Goal: Book appointment/travel/reservation

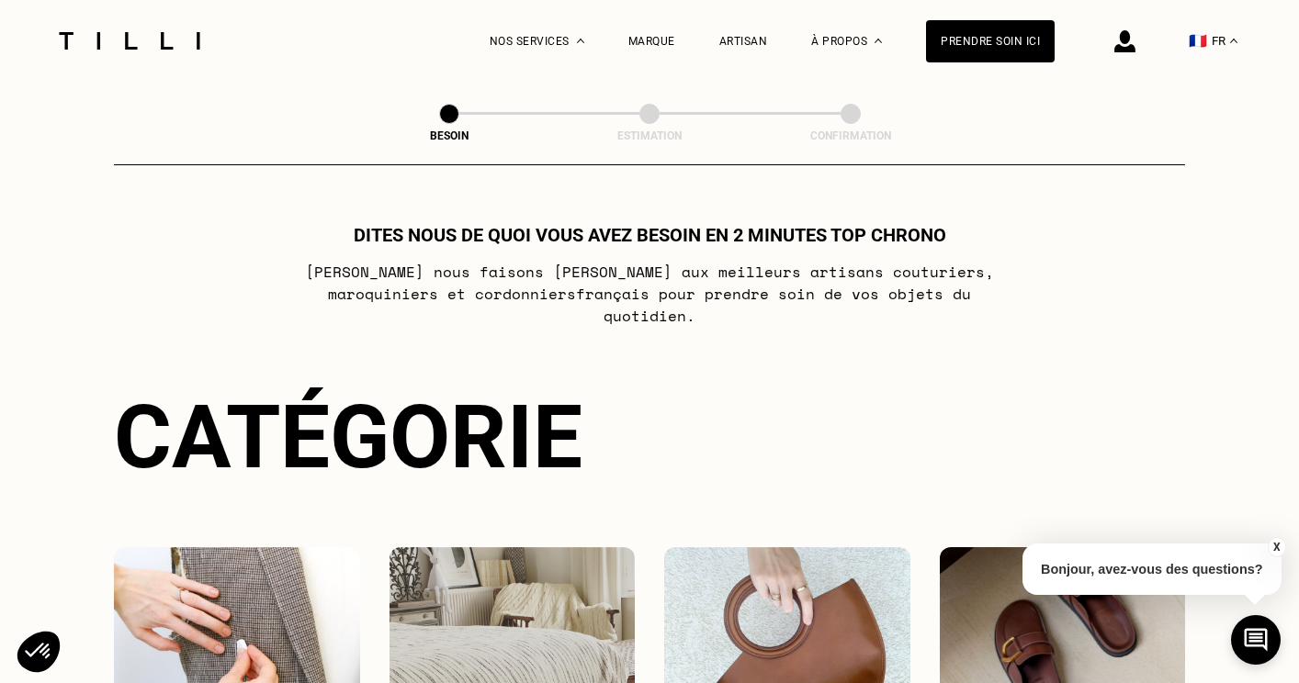
select select "FR"
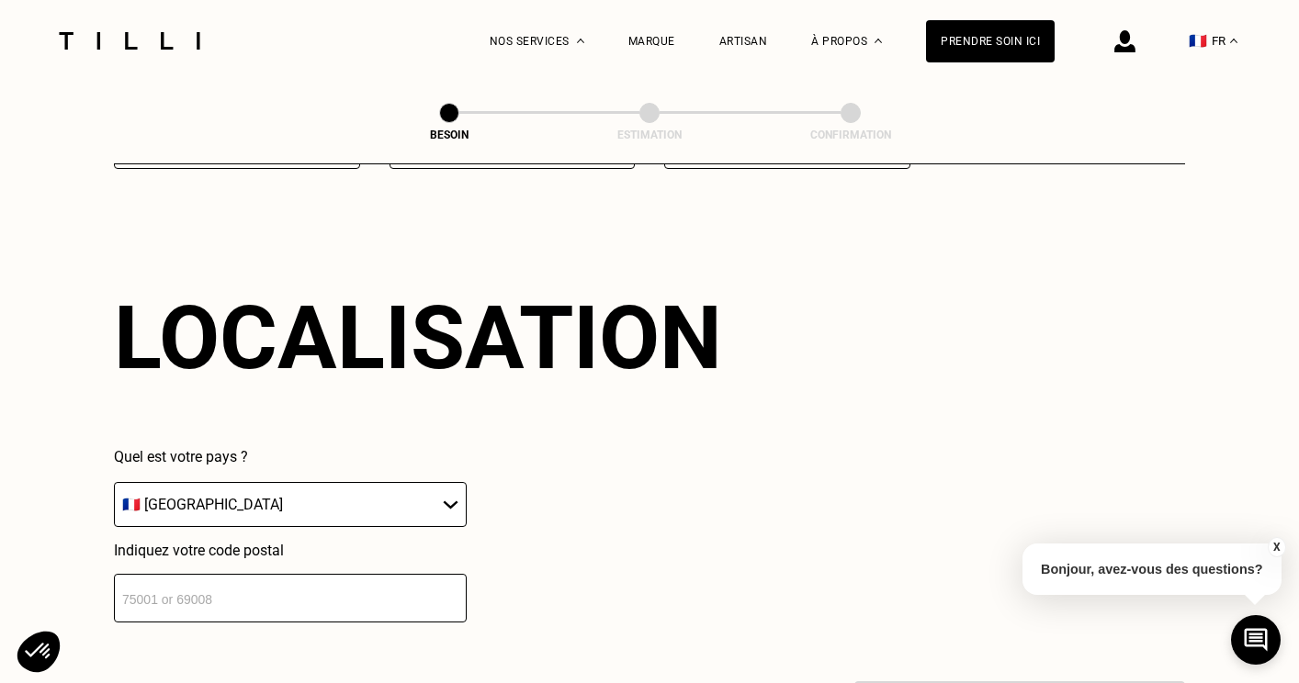
click at [242, 592] on input "number" at bounding box center [290, 598] width 353 height 49
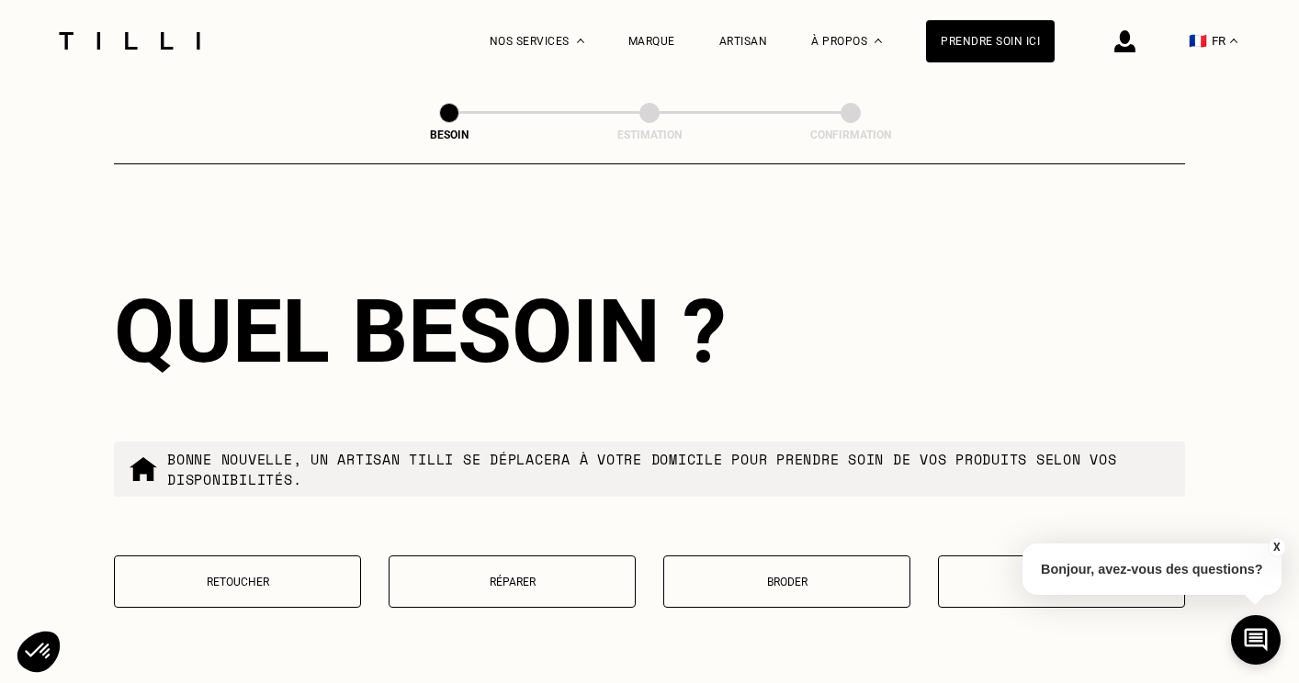
type input "69120"
click at [422, 576] on button "Réparer" at bounding box center [511, 582] width 247 height 52
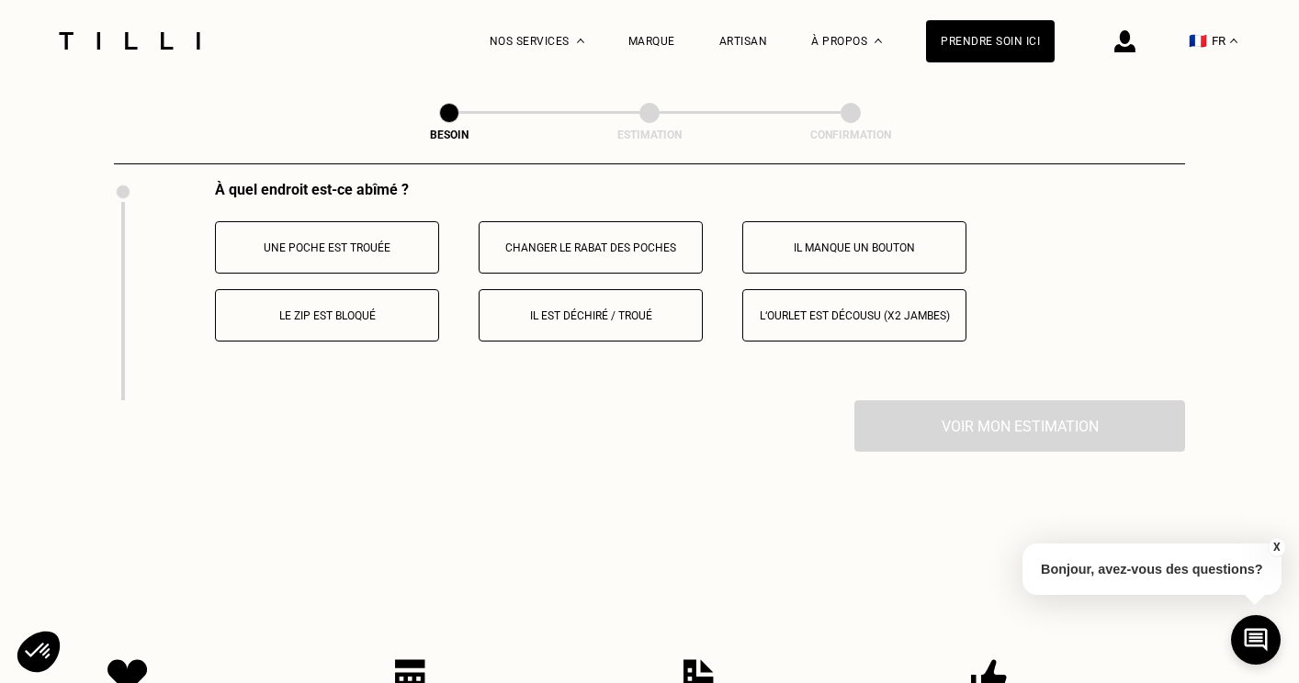
scroll to position [3435, 0]
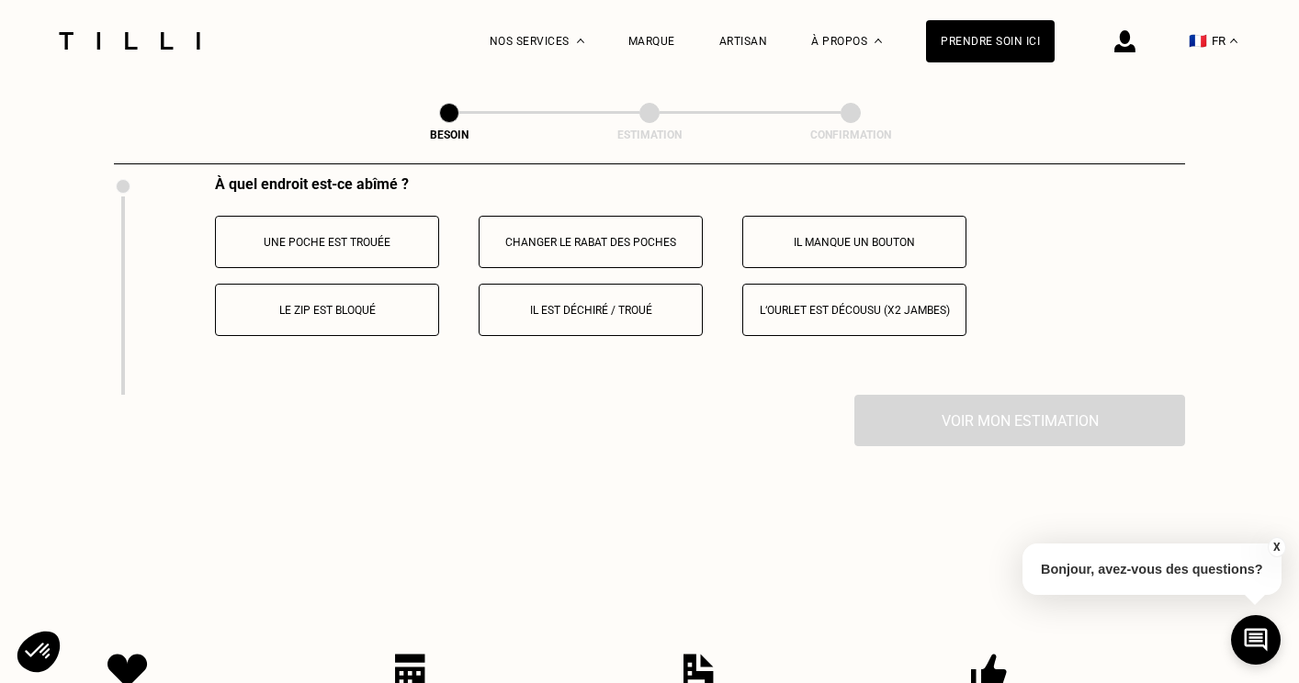
click at [557, 304] on p "Il est déchiré / troué" at bounding box center [591, 310] width 204 height 13
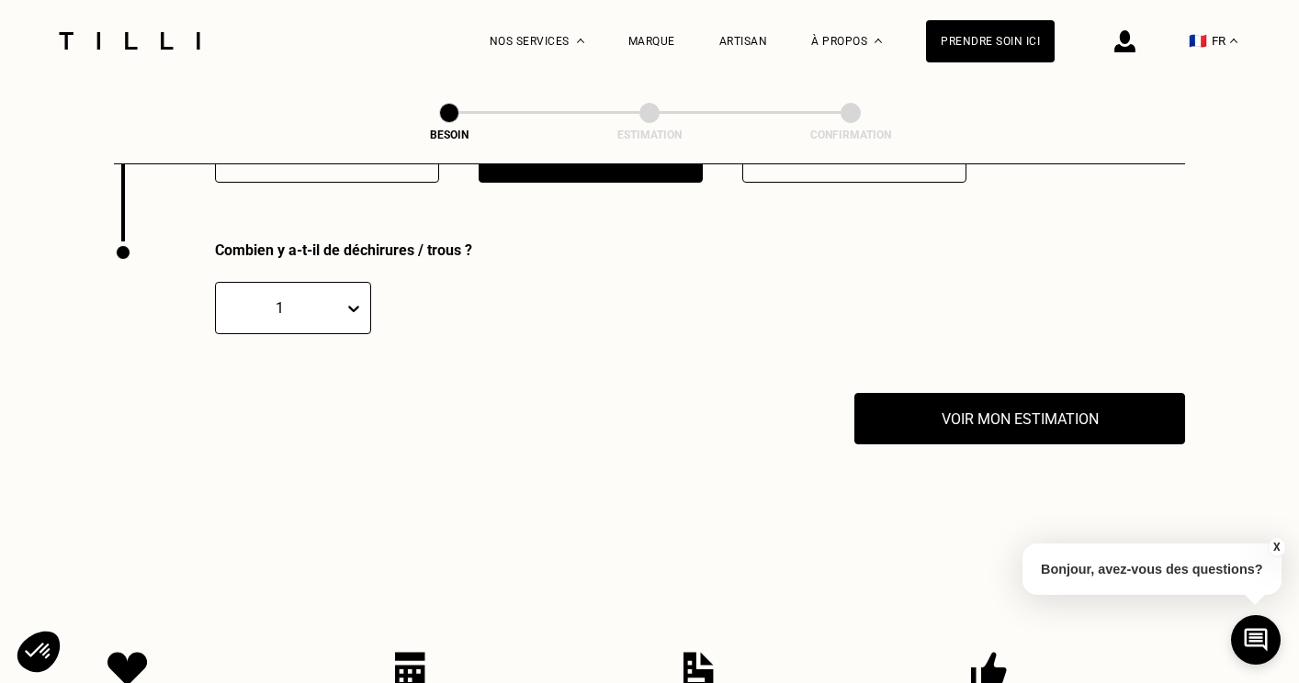
scroll to position [3609, 0]
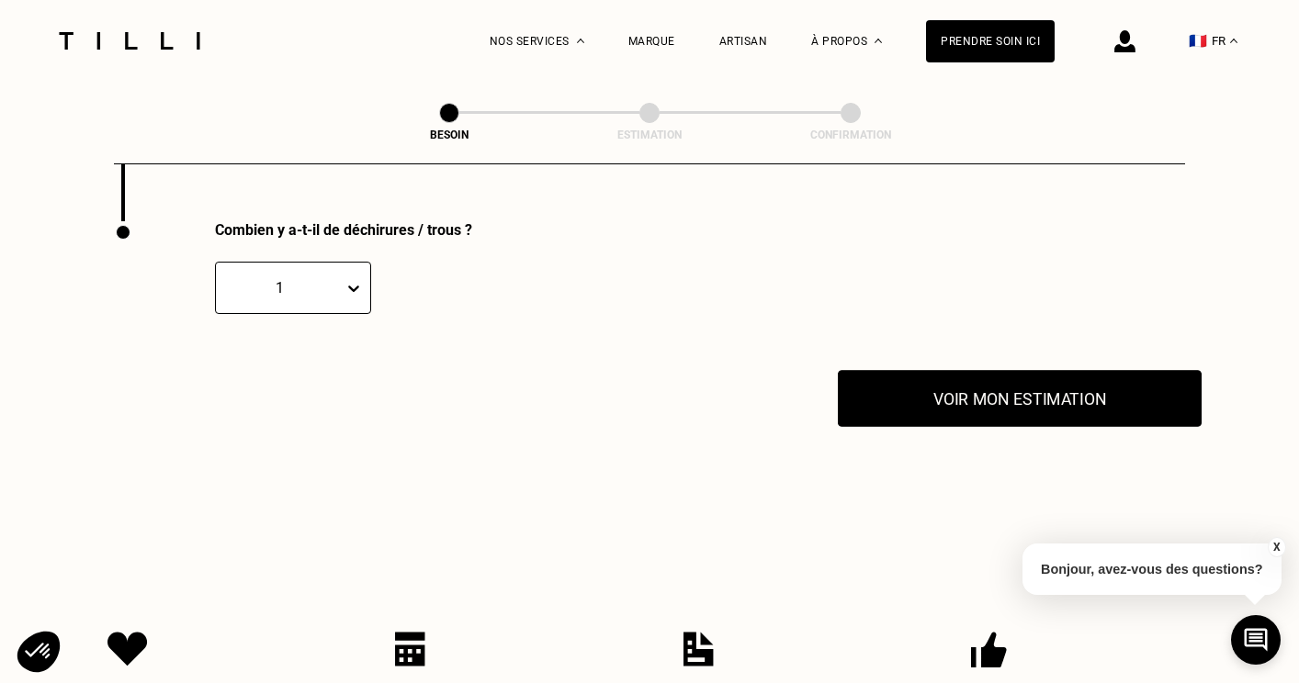
click at [930, 391] on button "Voir mon estimation" at bounding box center [1020, 398] width 364 height 57
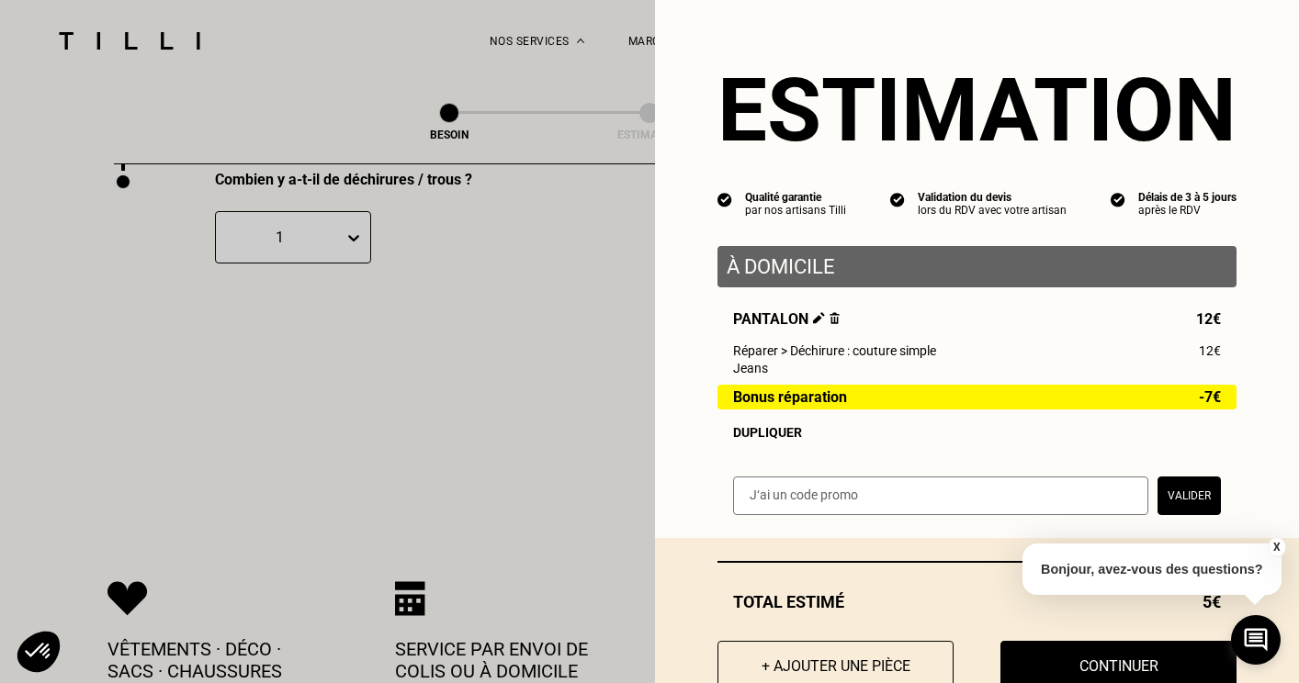
scroll to position [3662, 0]
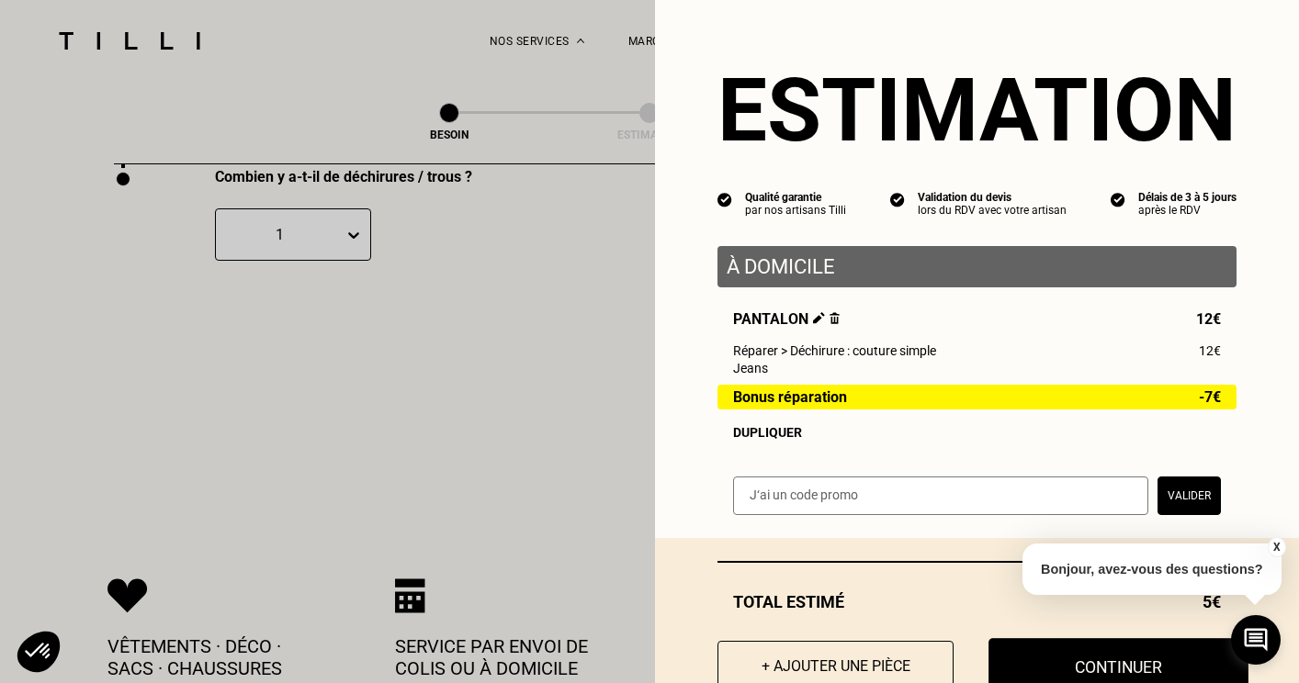
click at [1039, 655] on button "Continuer" at bounding box center [1118, 666] width 260 height 57
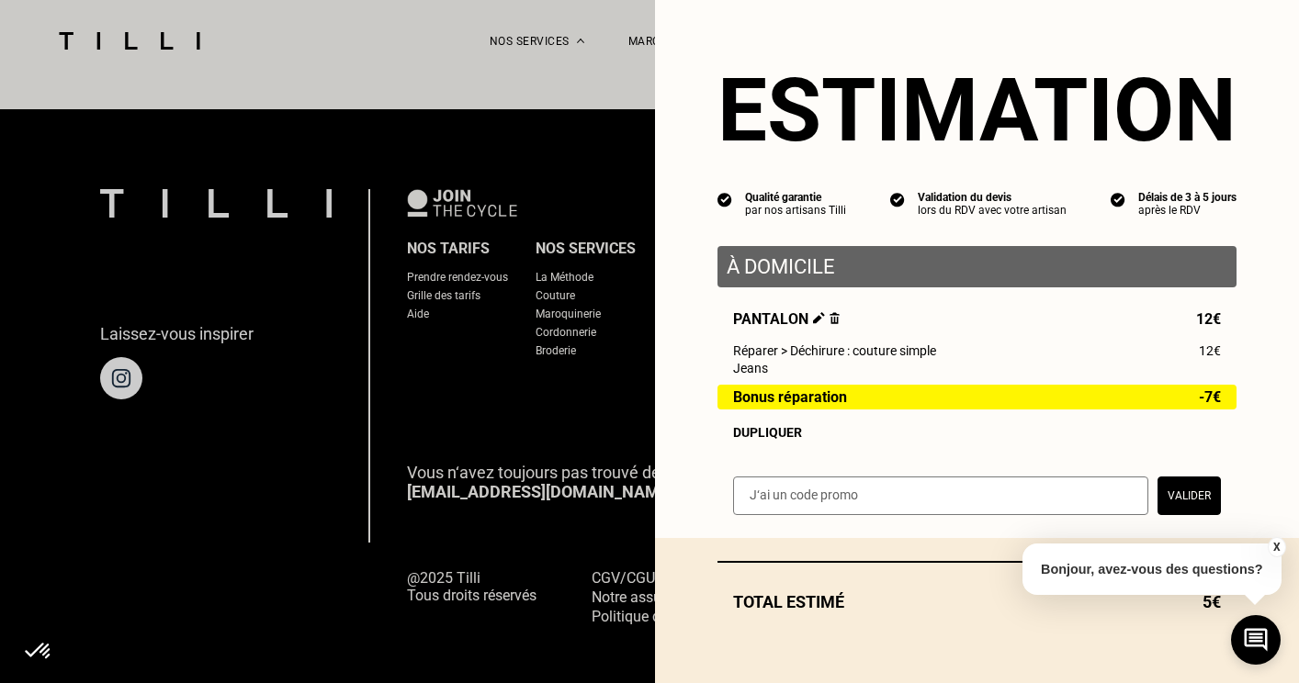
select select "FR"
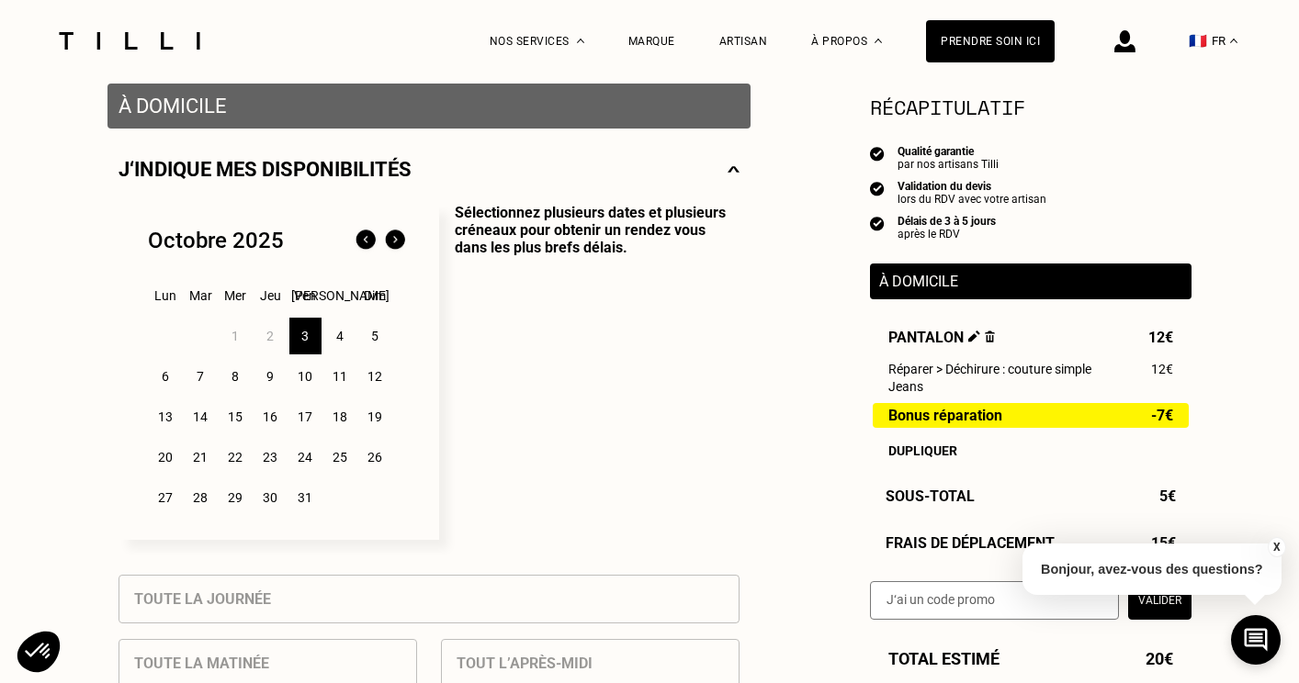
scroll to position [365, 0]
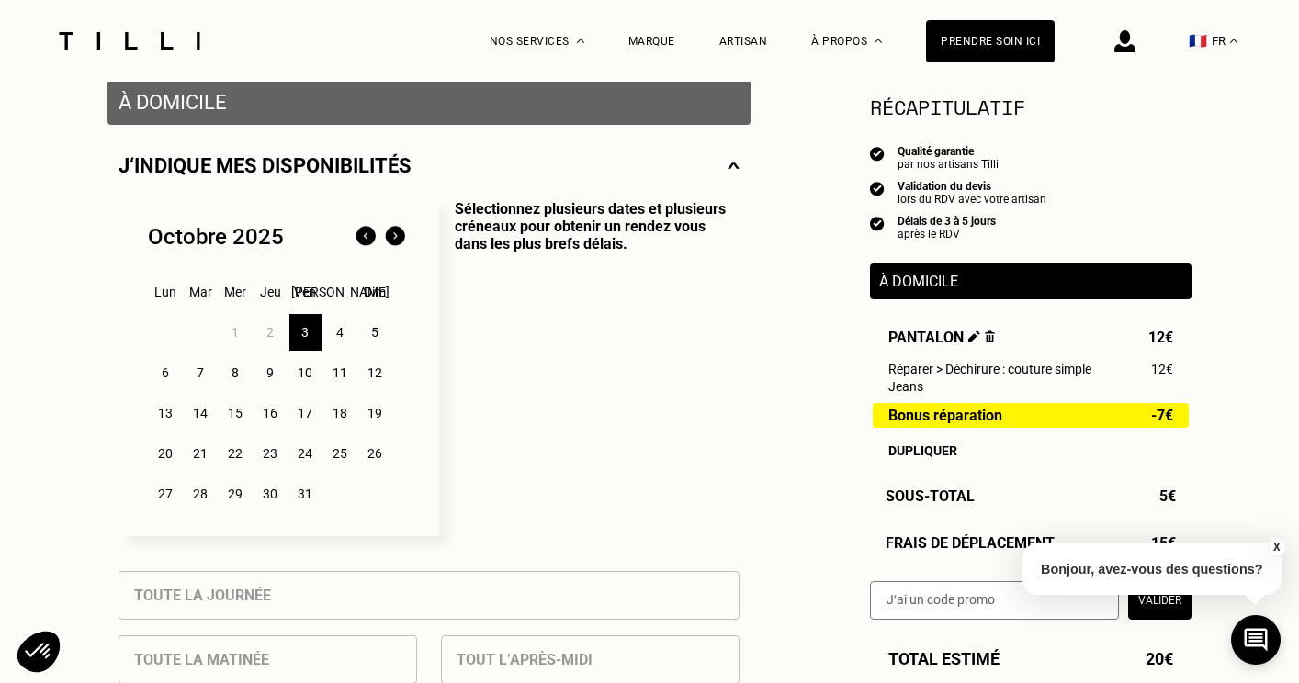
click at [197, 370] on div "7" at bounding box center [201, 372] width 32 height 37
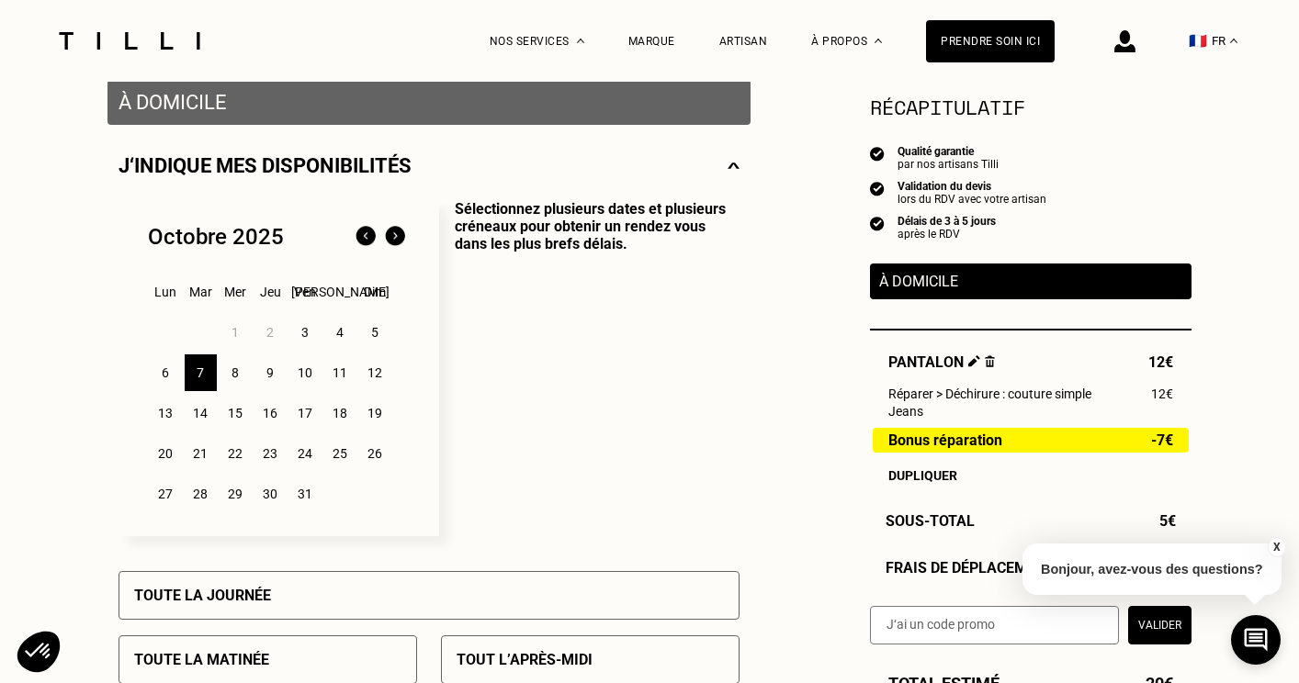
click at [233, 374] on div "8" at bounding box center [235, 372] width 32 height 37
click at [266, 374] on div "9" at bounding box center [270, 372] width 32 height 37
click at [311, 332] on div "3" at bounding box center [305, 332] width 32 height 37
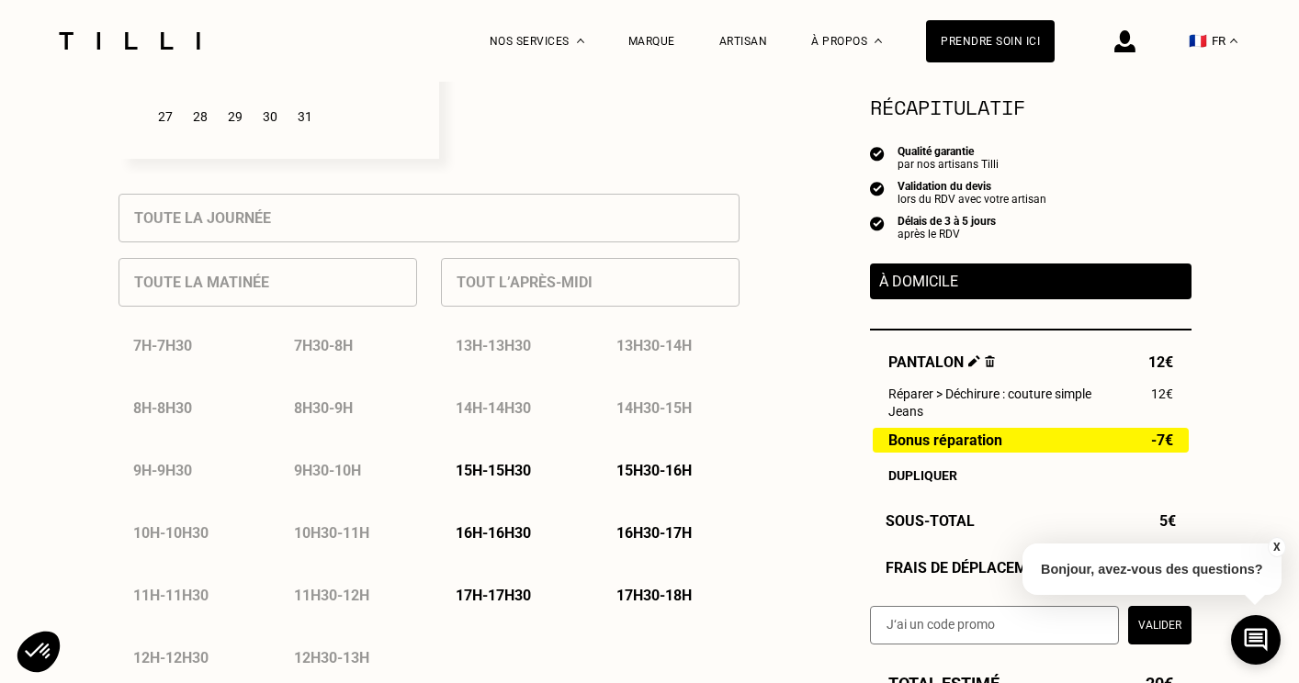
scroll to position [752, 0]
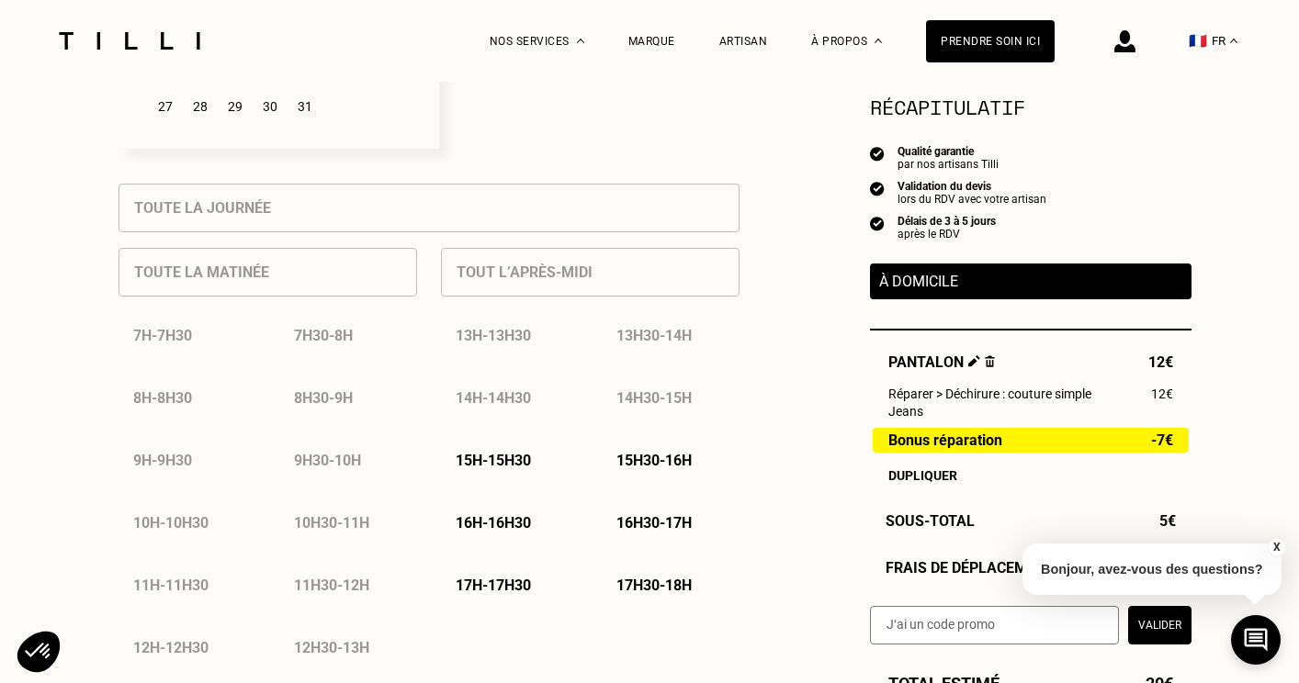
click at [531, 527] on p "16h - 16h30" at bounding box center [492, 522] width 75 height 17
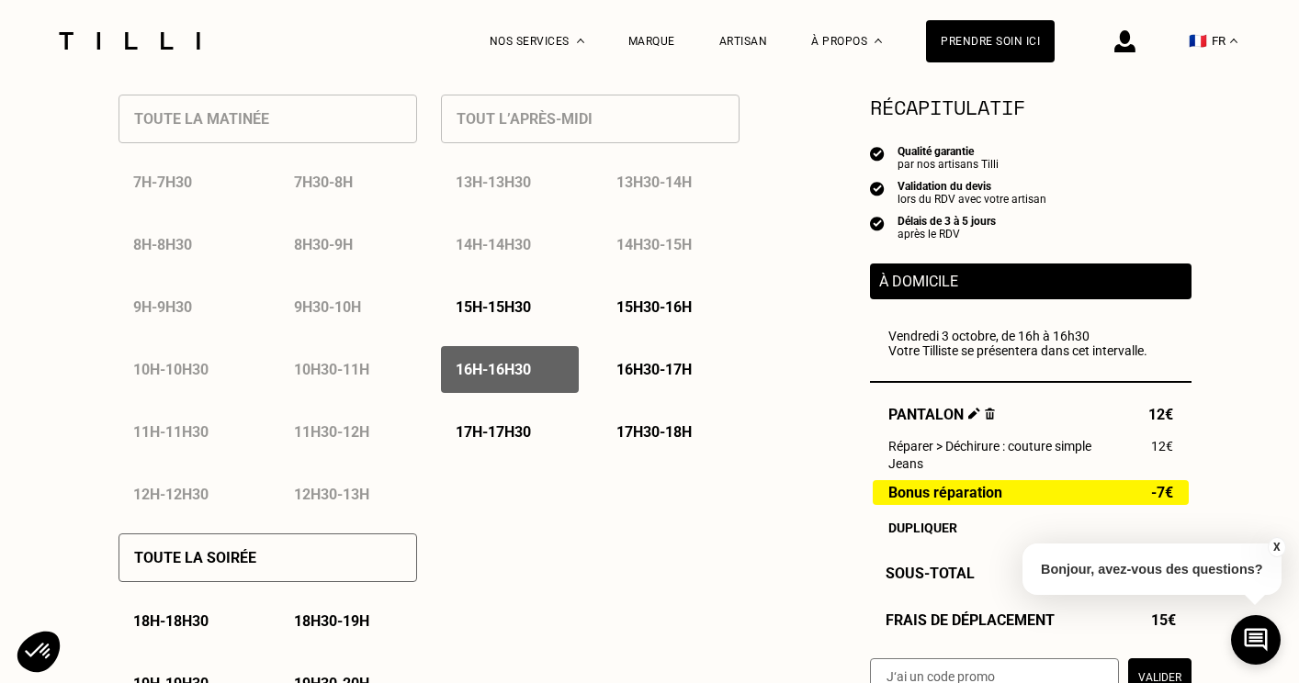
scroll to position [908, 0]
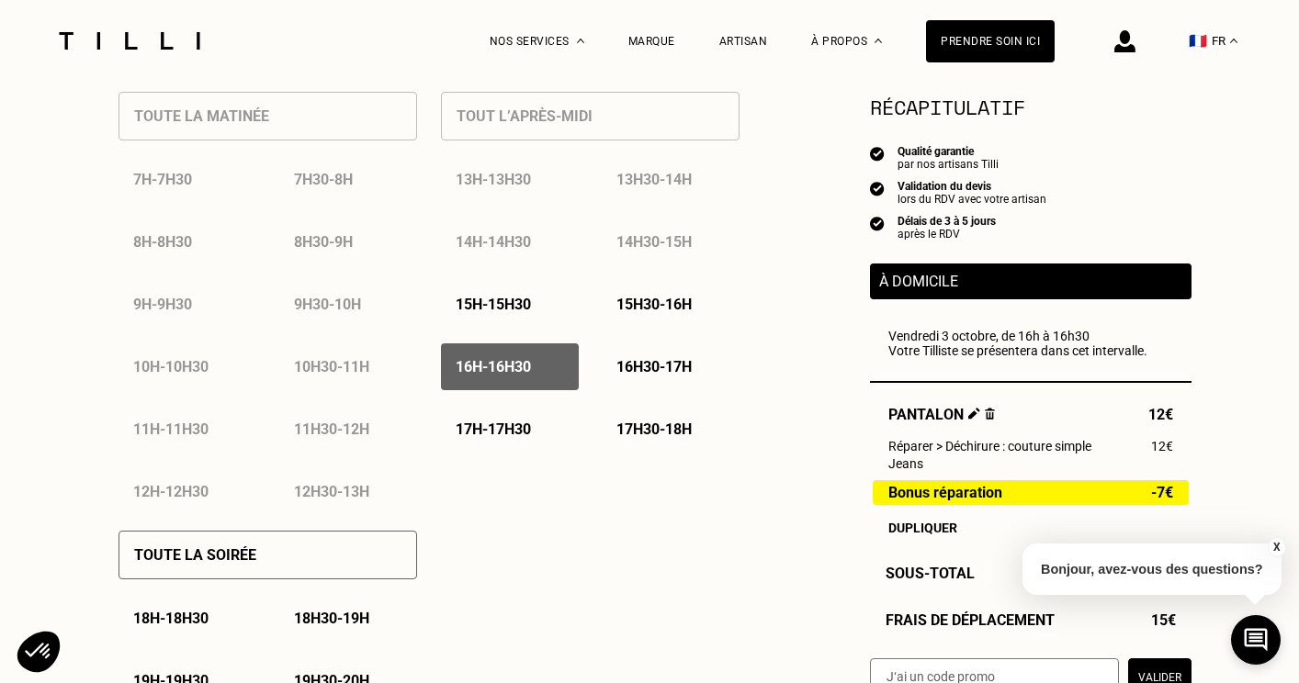
click at [1272, 547] on button "X" at bounding box center [1275, 547] width 18 height 20
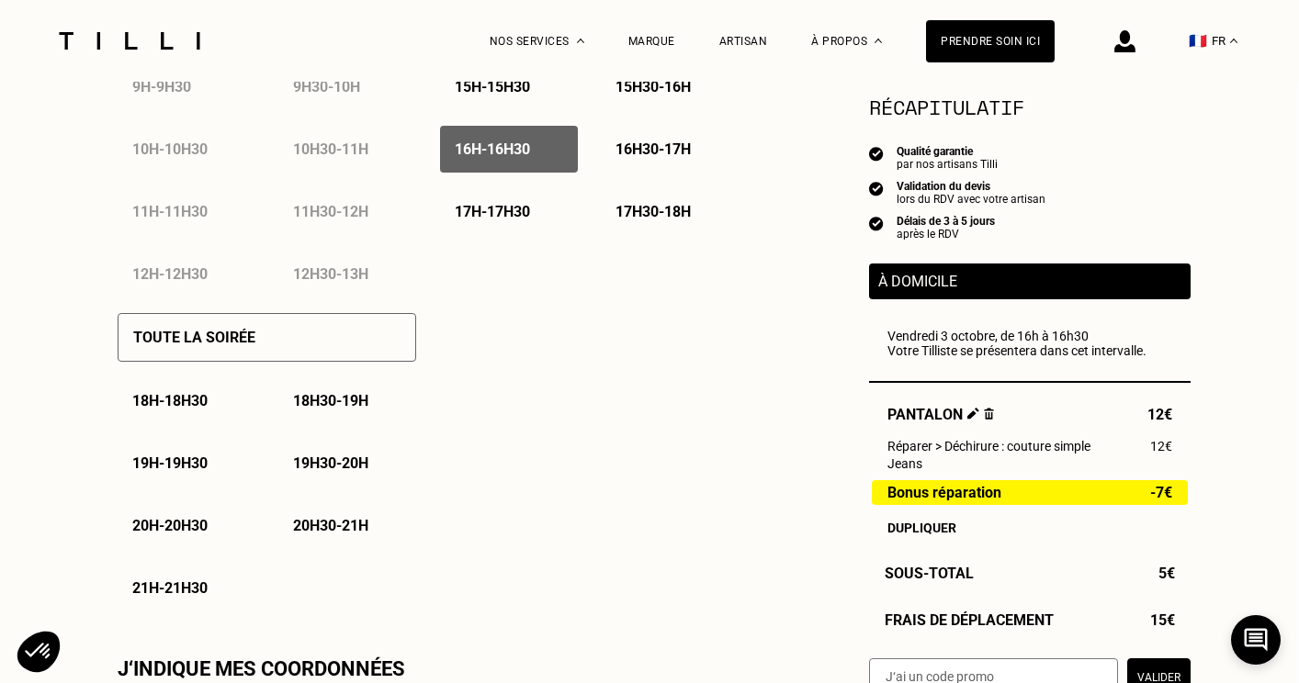
scroll to position [928, 1]
